Goal: Check status

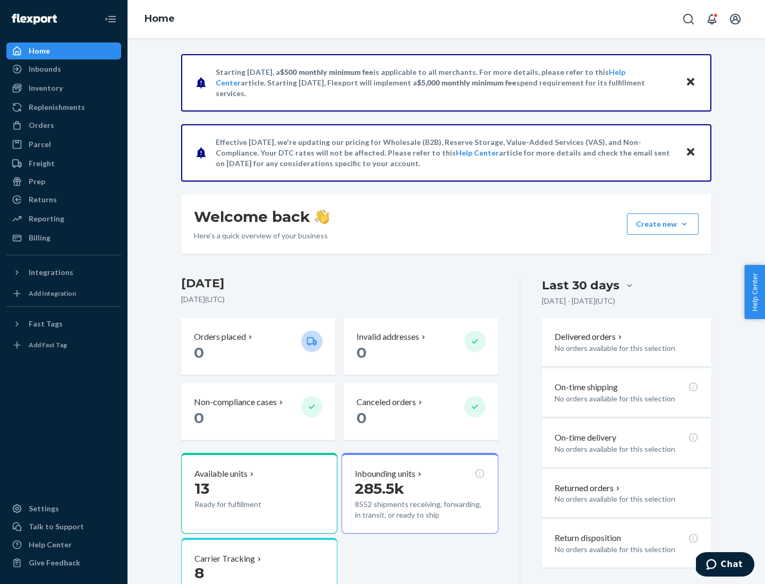
click at [684, 224] on button "Create new Create new inbound Create new order Create new product" at bounding box center [663, 223] width 72 height 21
click at [36, 182] on div "Prep" at bounding box center [37, 181] width 16 height 11
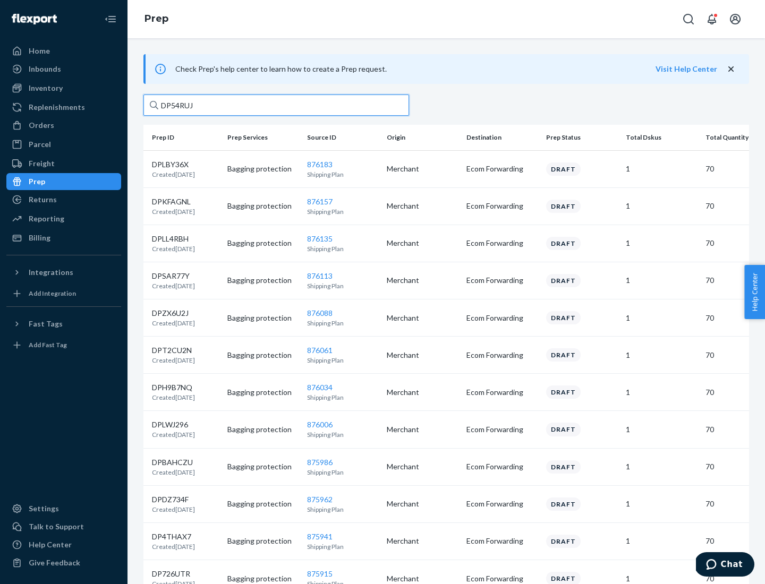
type input "DP54RUJL"
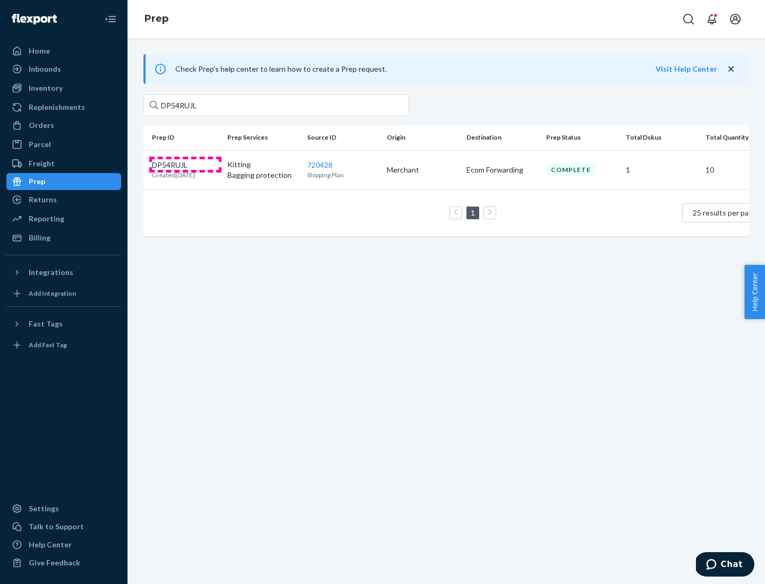
click at [185, 164] on p "DP54RUJL" at bounding box center [173, 165] width 43 height 11
